Goal: Task Accomplishment & Management: Complete application form

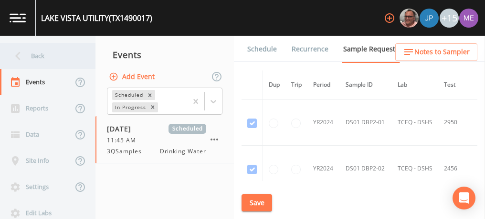
scroll to position [1025, 4]
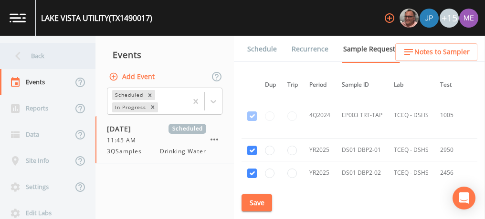
click at [44, 57] on div "Back" at bounding box center [43, 56] width 86 height 26
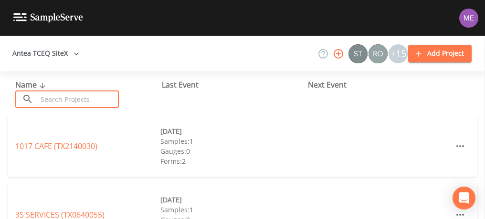
click at [58, 96] on input "text" at bounding box center [78, 100] width 82 height 18
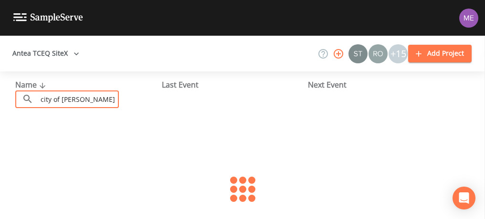
type input "city of [PERSON_NAME]"
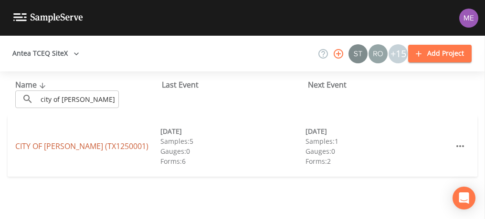
click at [61, 147] on link "CITY OF [PERSON_NAME] (TX1250001)" at bounding box center [81, 146] width 133 height 10
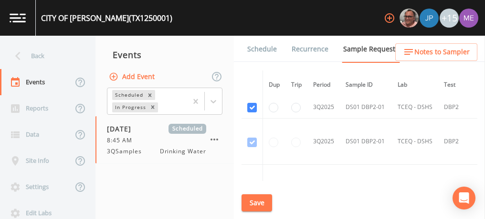
scroll to position [2030, 0]
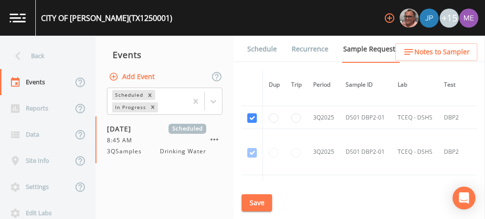
click at [256, 49] on link "Schedule" at bounding box center [262, 49] width 32 height 27
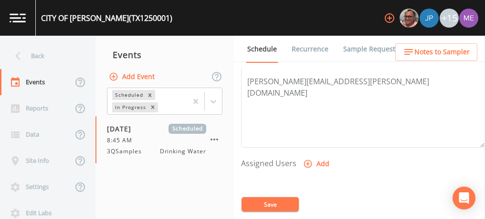
scroll to position [335, 0]
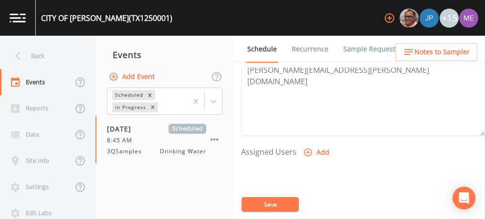
click at [306, 150] on icon "button" at bounding box center [308, 153] width 8 height 8
select select "82fcd260-406f-4720-af66-0de7f1917f1c"
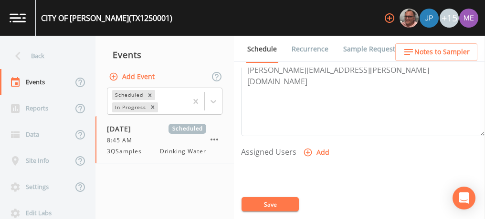
select select
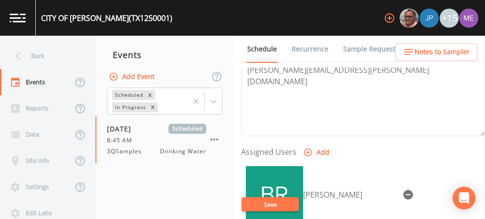
click at [272, 208] on button "Save" at bounding box center [269, 205] width 57 height 14
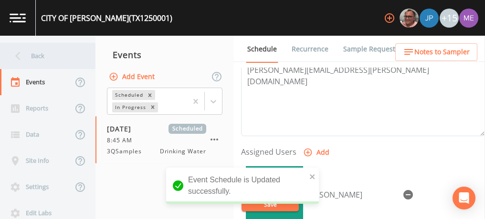
click at [31, 53] on div "Back" at bounding box center [43, 56] width 86 height 26
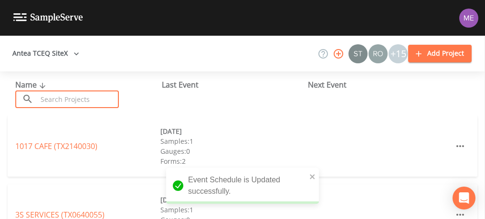
click at [85, 101] on input "text" at bounding box center [78, 100] width 82 height 18
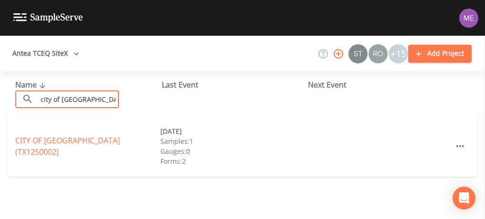
type input "city of [GEOGRAPHIC_DATA]"
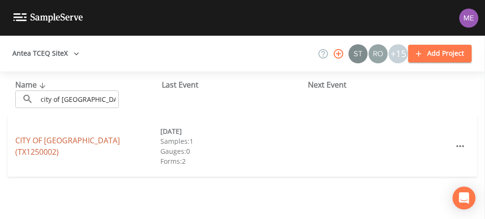
click at [88, 145] on link "CITY OF [GEOGRAPHIC_DATA] (TX1250002)" at bounding box center [67, 146] width 104 height 22
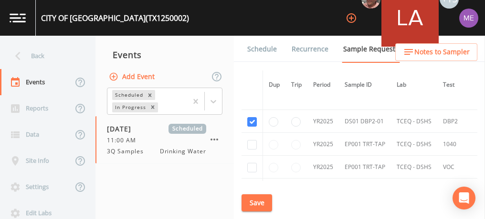
scroll to position [203, 0]
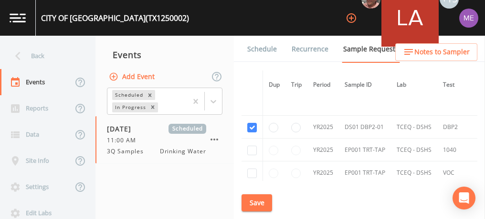
click at [266, 47] on link "Schedule" at bounding box center [262, 49] width 32 height 27
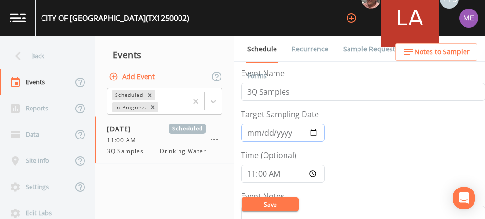
click at [314, 132] on input "[DATE]" at bounding box center [282, 133] width 83 height 18
type input "[DATE]"
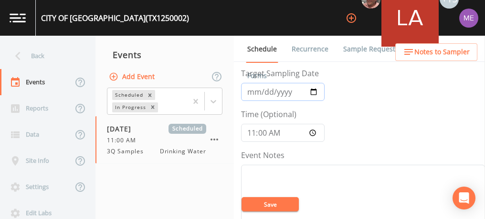
scroll to position [42, 0]
click at [251, 131] on input "11:00:00" at bounding box center [282, 132] width 83 height 18
type input "10:15"
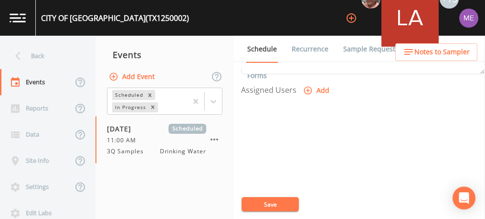
scroll to position [397, 0]
click at [308, 87] on icon "button" at bounding box center [308, 90] width 10 height 10
select select "82fcd260-406f-4720-af66-0de7f1917f1c"
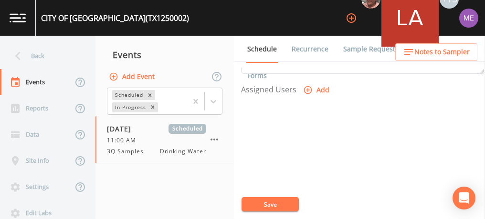
select select
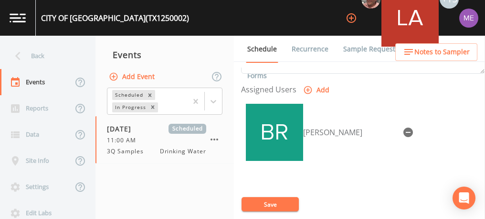
click at [274, 201] on button "Save" at bounding box center [269, 205] width 57 height 14
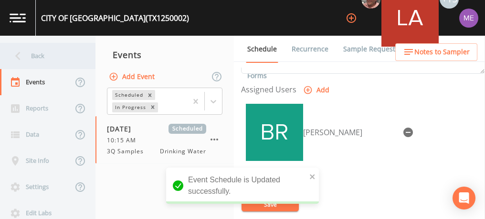
click at [32, 55] on div "Back" at bounding box center [43, 56] width 86 height 26
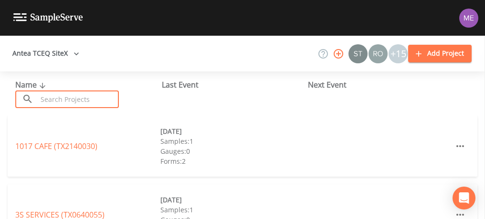
click at [70, 99] on input "text" at bounding box center [78, 100] width 82 height 18
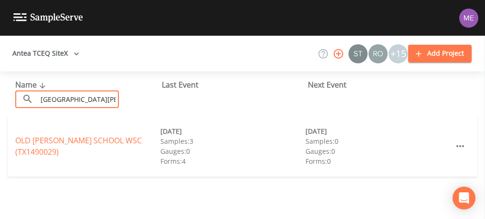
type input "[GEOGRAPHIC_DATA][PERSON_NAME]"
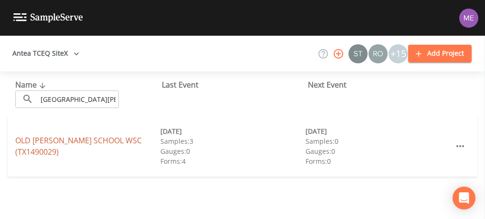
click at [64, 135] on link "[GEOGRAPHIC_DATA][PERSON_NAME] (TX1490029)" at bounding box center [78, 146] width 126 height 22
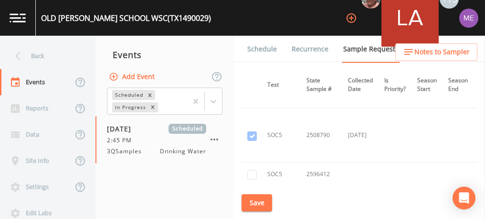
scroll to position [1698, 176]
click at [266, 49] on link "Schedule" at bounding box center [262, 49] width 32 height 27
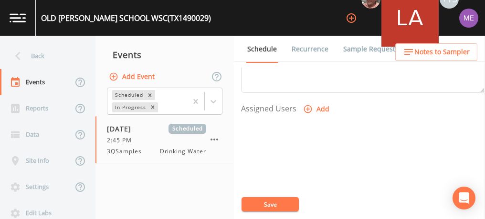
scroll to position [365, 0]
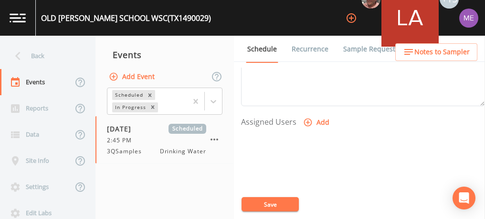
click at [308, 121] on icon "button" at bounding box center [308, 123] width 10 height 10
select select "82fcd260-406f-4720-af66-0de7f1917f1c"
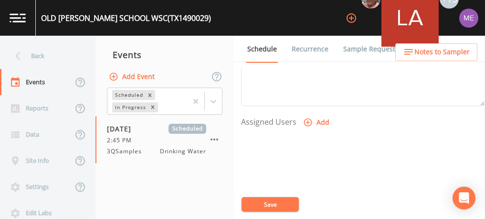
select select
